Goal: Information Seeking & Learning: Learn about a topic

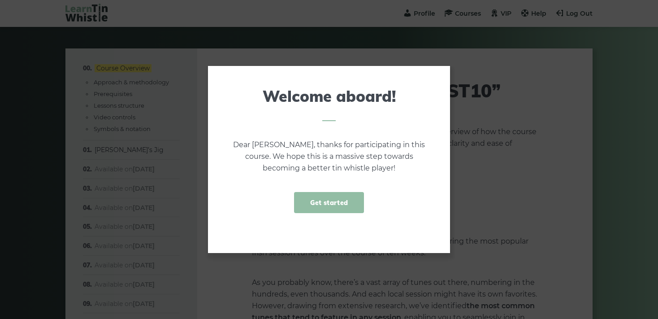
click at [327, 202] on link "Get started" at bounding box center [329, 202] width 70 height 21
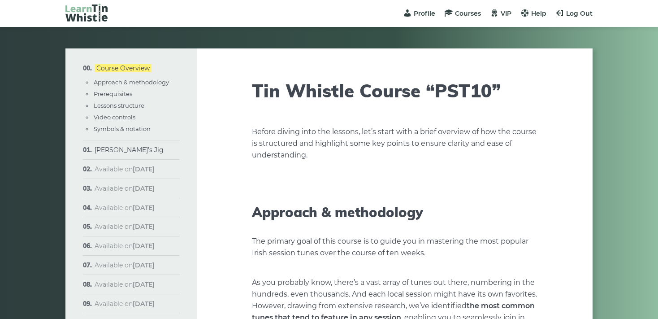
click at [103, 151] on link "[PERSON_NAME]’s Jig" at bounding box center [129, 150] width 69 height 8
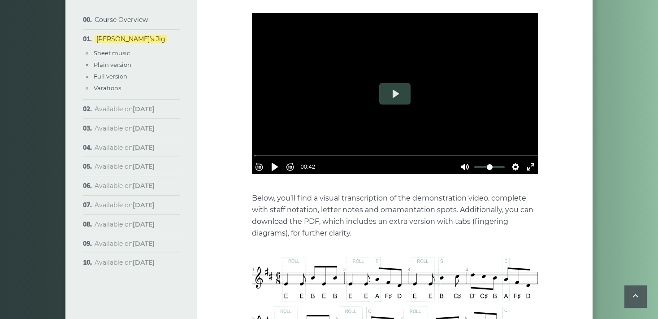
scroll to position [237, 0]
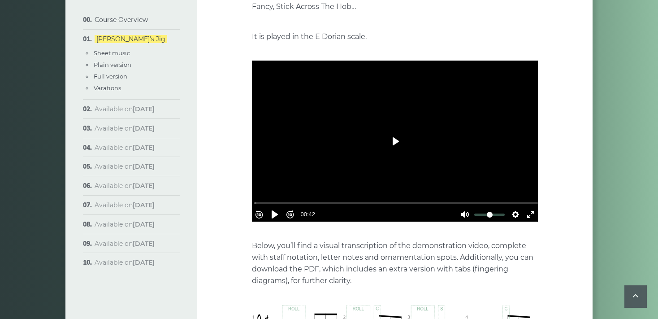
click at [395, 130] on button "Play" at bounding box center [394, 141] width 31 height 22
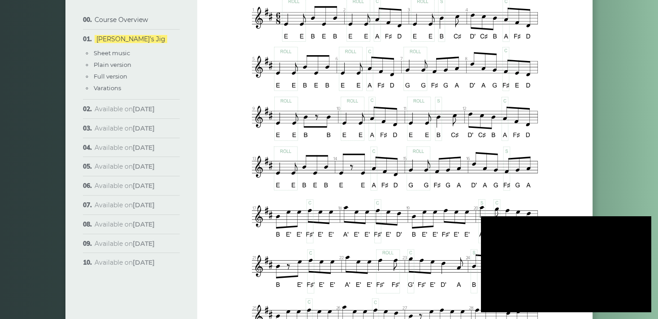
type input "******"
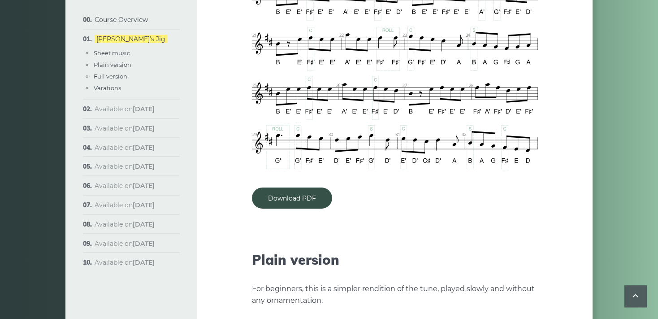
scroll to position [805, 0]
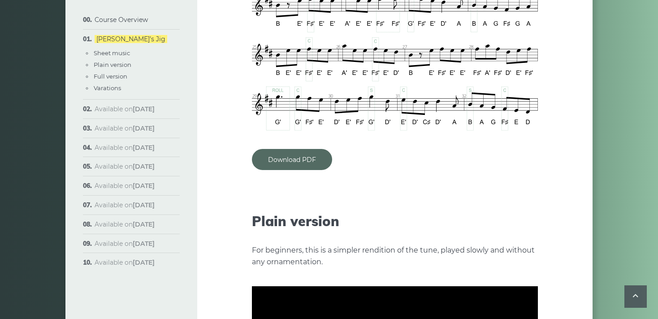
click at [295, 149] on link "Download PDF" at bounding box center [292, 159] width 80 height 21
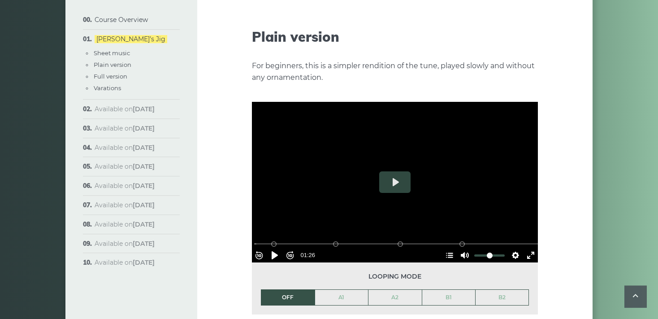
scroll to position [994, 0]
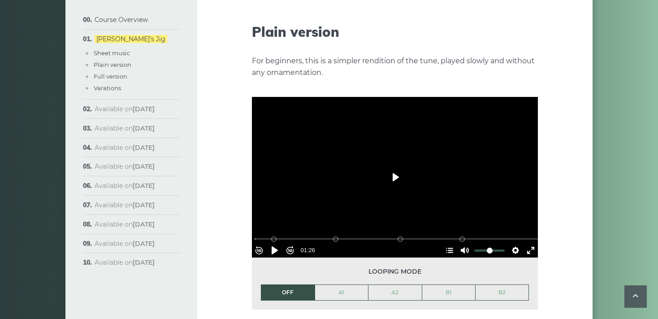
click at [394, 166] on button "Play" at bounding box center [394, 177] width 31 height 22
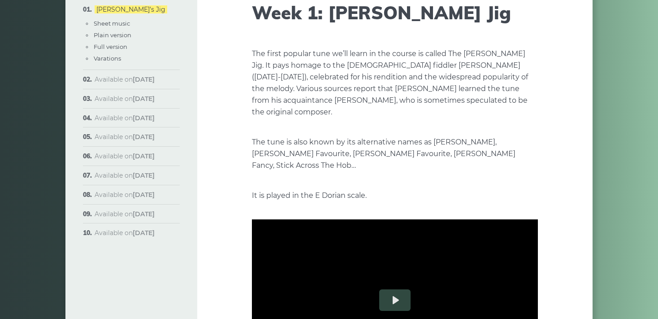
scroll to position [95, 0]
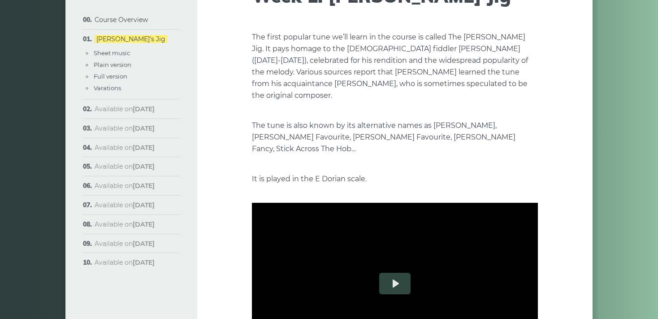
type input "******"
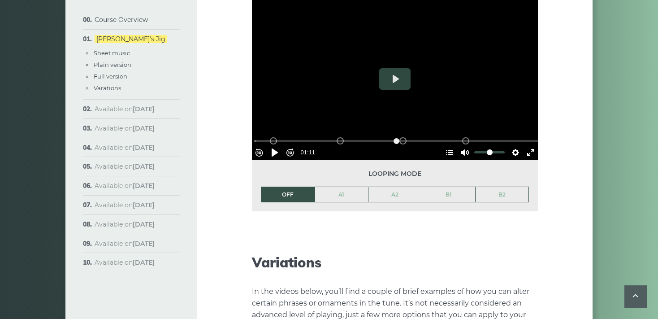
scroll to position [1373, 0]
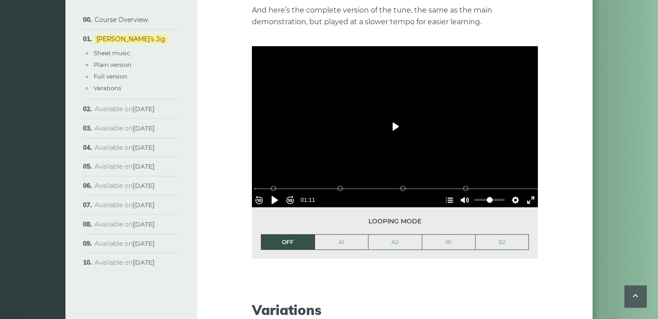
click at [396, 116] on button "Play" at bounding box center [394, 127] width 31 height 22
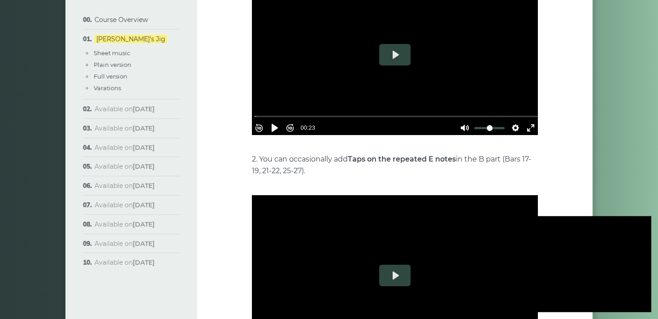
scroll to position [1798, 0]
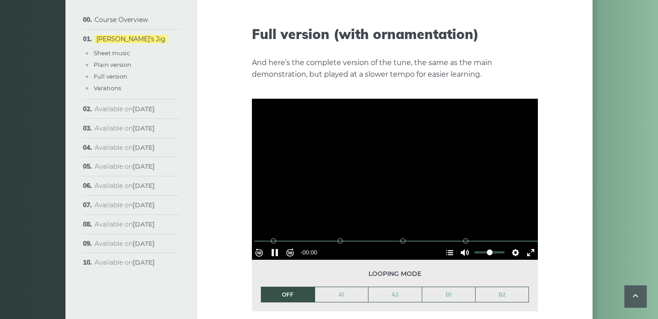
type input "******"
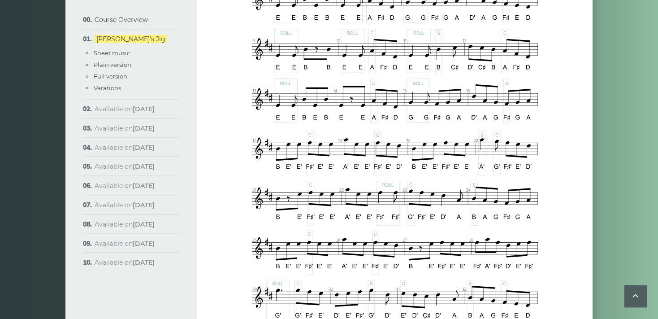
scroll to position [610, 0]
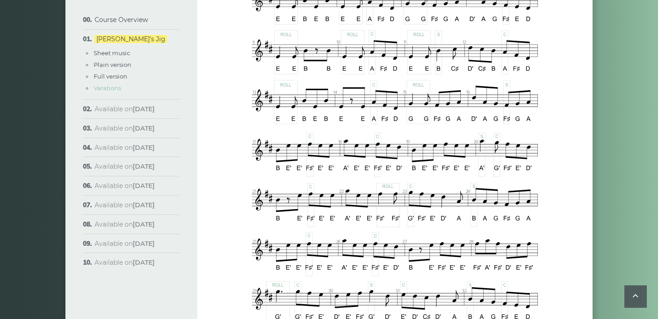
click at [110, 89] on link "Varations" at bounding box center [107, 87] width 27 height 7
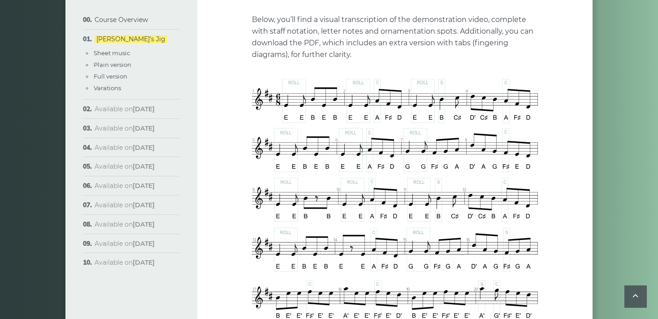
scroll to position [461, 0]
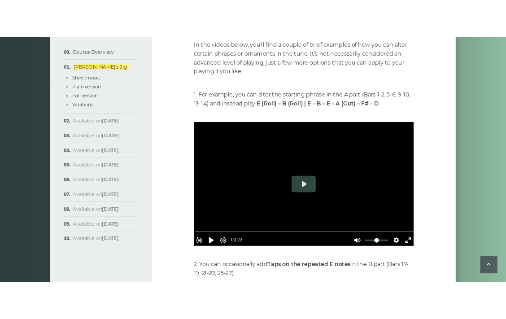
scroll to position [1609, 0]
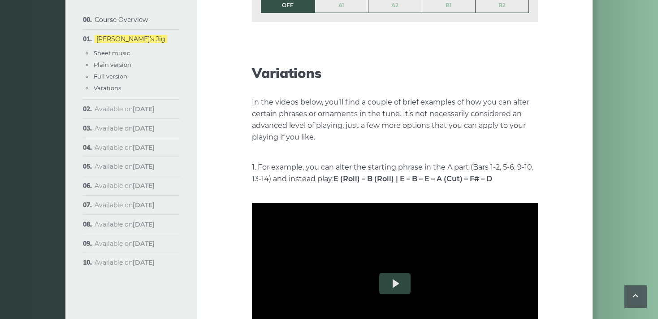
click at [112, 111] on span "Available on Aug 20th" at bounding box center [125, 109] width 60 height 8
click at [142, 109] on strong "[DATE]" at bounding box center [144, 109] width 22 height 8
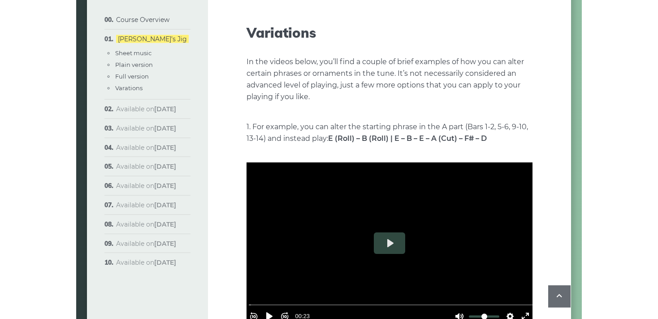
scroll to position [1651, 0]
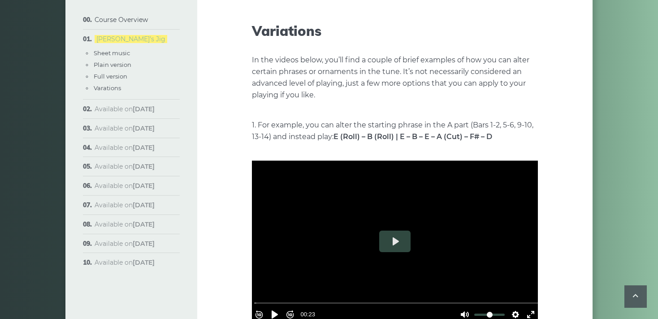
click at [118, 43] on link "[PERSON_NAME]’s Jig" at bounding box center [131, 39] width 73 height 8
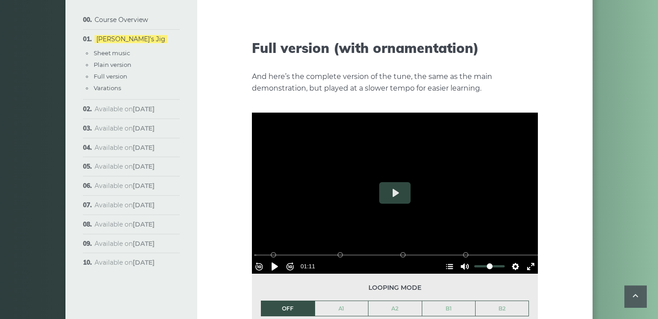
scroll to position [1325, 0]
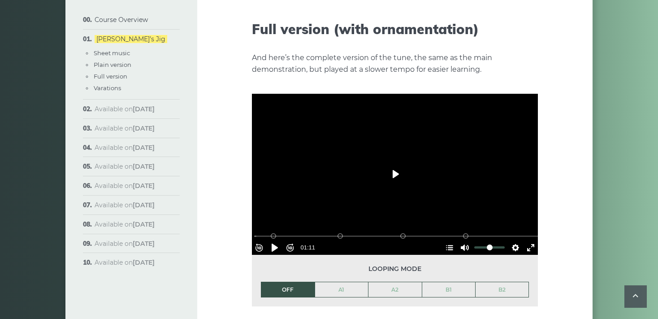
click at [394, 163] on button "Play" at bounding box center [394, 174] width 31 height 22
click at [347, 282] on link "A1" at bounding box center [341, 289] width 53 height 15
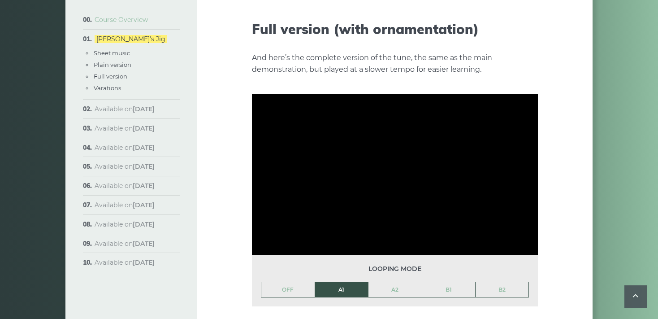
click at [132, 20] on link "Course Overview" at bounding box center [121, 20] width 53 height 8
type input "****"
